Goal: Task Accomplishment & Management: Manage account settings

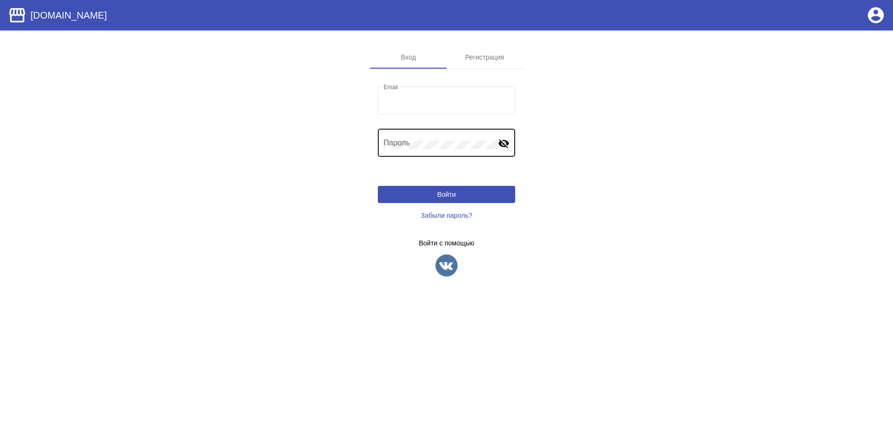
type input "[EMAIL_ADDRESS][DOMAIN_NAME]"
click at [386, 136] on div "Пароль" at bounding box center [440, 142] width 114 height 30
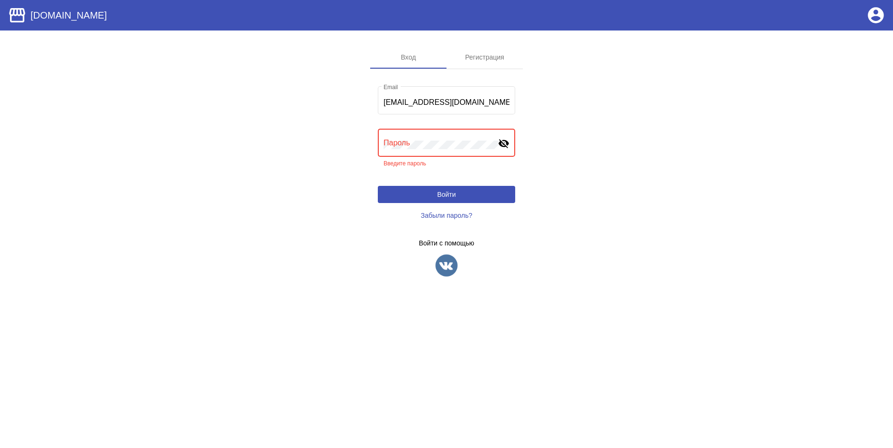
click at [378, 186] on button "Войти" at bounding box center [446, 194] width 137 height 17
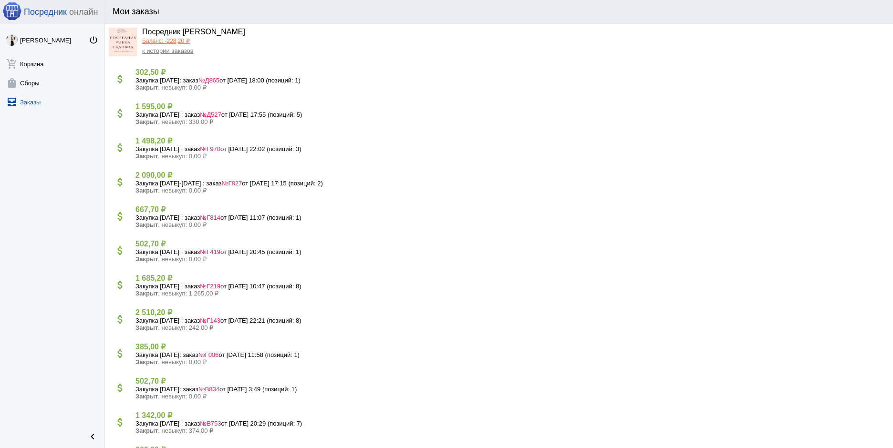
click at [215, 81] on span "№Д865" at bounding box center [208, 80] width 21 height 7
